Goal: Information Seeking & Learning: Learn about a topic

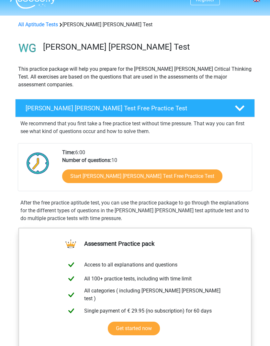
scroll to position [15, 0]
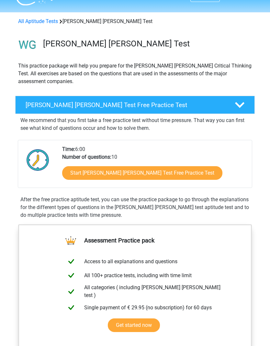
click at [158, 166] on link "Start Watson Glaser Test Free Practice Test" at bounding box center [142, 173] width 161 height 14
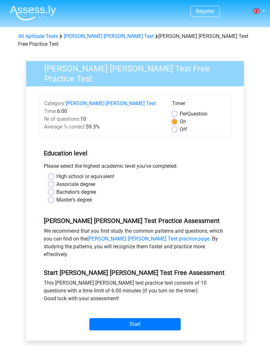
click at [147, 318] on input "Start" at bounding box center [135, 324] width 91 height 12
click at [56, 173] on label "High school or equivalent" at bounding box center [85, 177] width 58 height 8
click at [53, 173] on input "High school or equivalent" at bounding box center [51, 176] width 5 height 6
radio input "true"
click at [160, 318] on input "Start" at bounding box center [135, 324] width 91 height 12
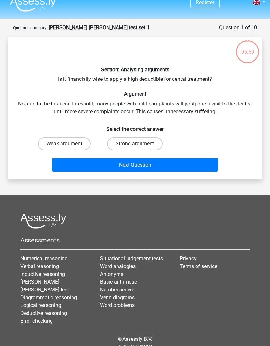
scroll to position [9, 0]
click at [145, 144] on label "Strong argument" at bounding box center [134, 143] width 55 height 13
click at [139, 144] on input "Strong argument" at bounding box center [137, 146] width 4 height 4
radio input "true"
click at [187, 163] on button "Next Question" at bounding box center [135, 165] width 166 height 14
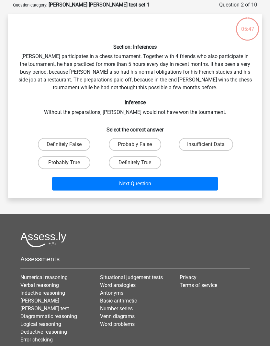
scroll to position [32, 0]
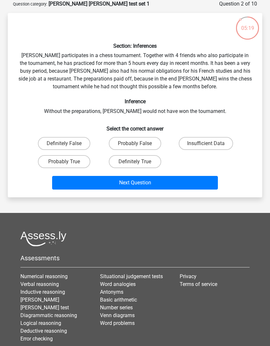
click at [76, 159] on label "Probably True" at bounding box center [64, 161] width 53 height 13
click at [68, 161] on input "Probably True" at bounding box center [66, 163] width 4 height 4
radio input "true"
click at [120, 183] on button "Next Question" at bounding box center [135, 183] width 166 height 14
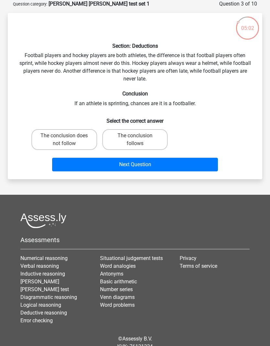
click at [133, 143] on label "The conclusion follows" at bounding box center [135, 139] width 66 height 21
click at [135, 140] on input "The conclusion follows" at bounding box center [137, 138] width 4 height 4
radio input "true"
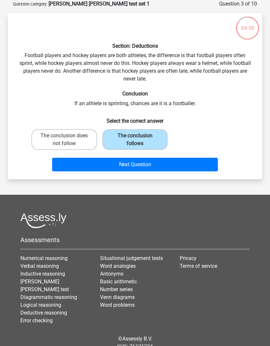
click at [123, 168] on button "Next Question" at bounding box center [135, 165] width 166 height 14
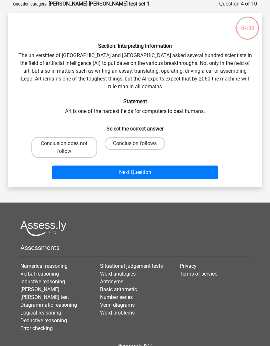
click at [131, 142] on label "Conclusion follows" at bounding box center [135, 143] width 61 height 13
click at [135, 143] on input "Conclusion follows" at bounding box center [137, 145] width 4 height 4
radio input "true"
click at [148, 171] on button "Next Question" at bounding box center [135, 172] width 166 height 14
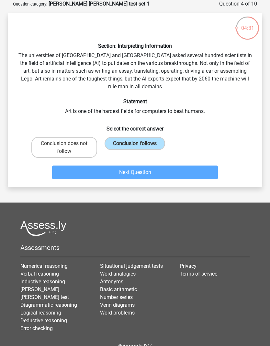
scroll to position [29, 0]
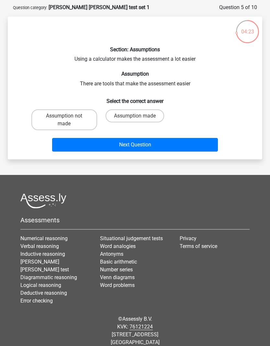
click at [72, 115] on label "Assumption not made" at bounding box center [64, 119] width 66 height 21
click at [68, 116] on input "Assumption not made" at bounding box center [66, 118] width 4 height 4
radio input "true"
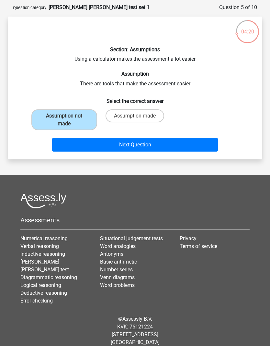
click at [124, 143] on button "Next Question" at bounding box center [135, 145] width 166 height 14
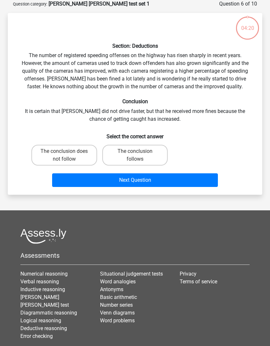
scroll to position [32, 0]
click at [130, 158] on label "The conclusion follows" at bounding box center [135, 155] width 66 height 21
click at [135, 155] on input "The conclusion follows" at bounding box center [137, 153] width 4 height 4
radio input "true"
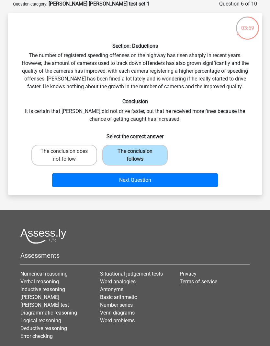
click at [157, 179] on button "Next Question" at bounding box center [135, 180] width 166 height 14
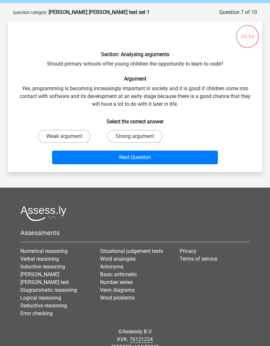
scroll to position [14, 0]
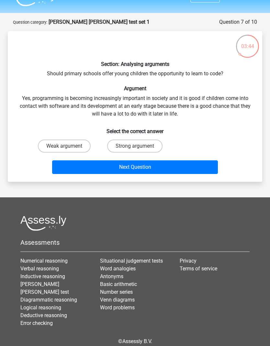
click at [144, 145] on label "Strong argument" at bounding box center [134, 145] width 55 height 13
click at [139, 146] on input "Strong argument" at bounding box center [137, 148] width 4 height 4
radio input "true"
click at [150, 164] on button "Next Question" at bounding box center [135, 167] width 166 height 14
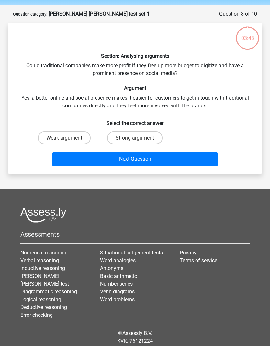
scroll to position [32, 0]
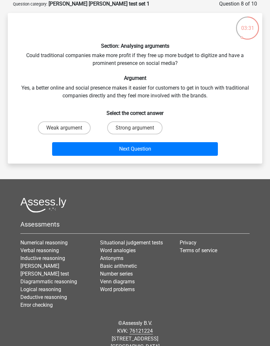
click at [125, 124] on label "Strong argument" at bounding box center [134, 127] width 55 height 13
click at [135, 128] on input "Strong argument" at bounding box center [137, 130] width 4 height 4
radio input "true"
click at [137, 147] on button "Next Question" at bounding box center [135, 149] width 166 height 14
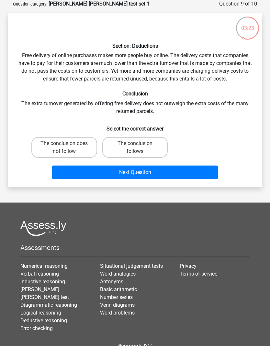
click at [80, 156] on label "The conclusion does not follow" at bounding box center [64, 147] width 66 height 21
click at [68, 148] on input "The conclusion does not follow" at bounding box center [66, 145] width 4 height 4
radio input "true"
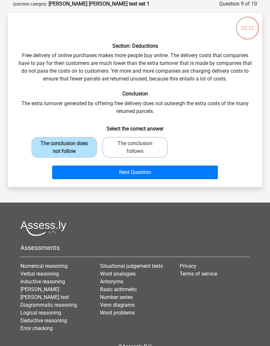
click at [122, 170] on button "Next Question" at bounding box center [135, 172] width 166 height 14
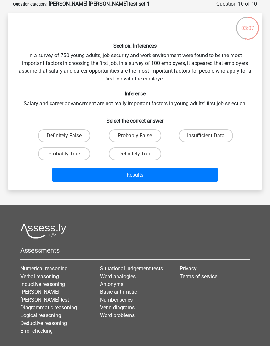
click at [145, 131] on label "Probably False" at bounding box center [135, 135] width 53 height 13
click at [139, 136] on input "Probably False" at bounding box center [137, 138] width 4 height 4
radio input "true"
click at [171, 173] on button "Results" at bounding box center [135, 175] width 166 height 14
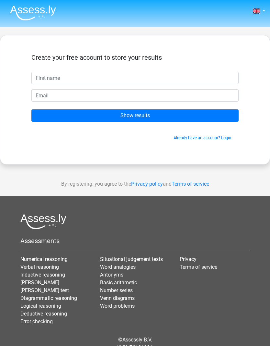
click at [177, 83] on input "text" at bounding box center [135, 78] width 208 height 12
type input "Alika"
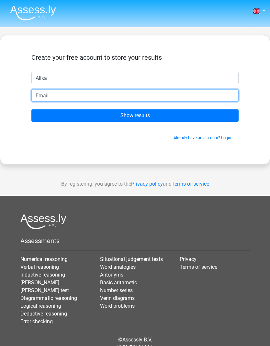
click at [192, 93] on input "email" at bounding box center [135, 95] width 208 height 12
type input "alika.poltavsky@gmail.com"
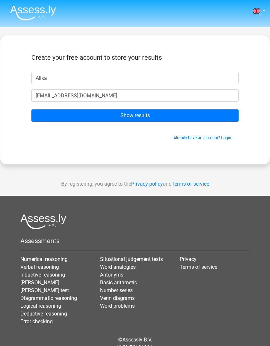
click at [194, 117] on input "Show results" at bounding box center [135, 115] width 208 height 12
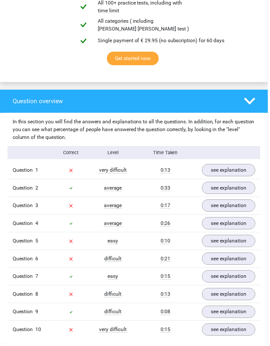
scroll to position [408, 0]
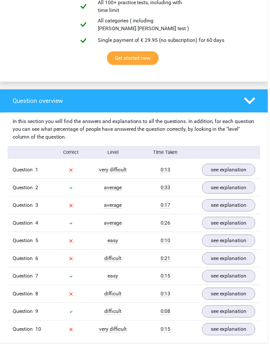
click at [241, 165] on link "see explanation" at bounding box center [231, 171] width 54 height 12
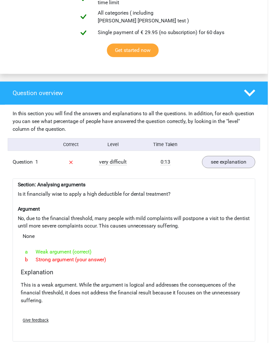
scroll to position [415, 0]
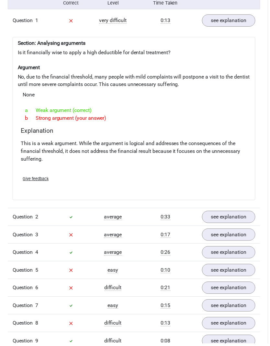
click at [241, 230] on link "see explanation" at bounding box center [231, 236] width 54 height 12
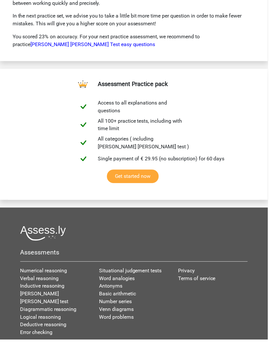
scroll to position [1629, 0]
